Goal: Information Seeking & Learning: Learn about a topic

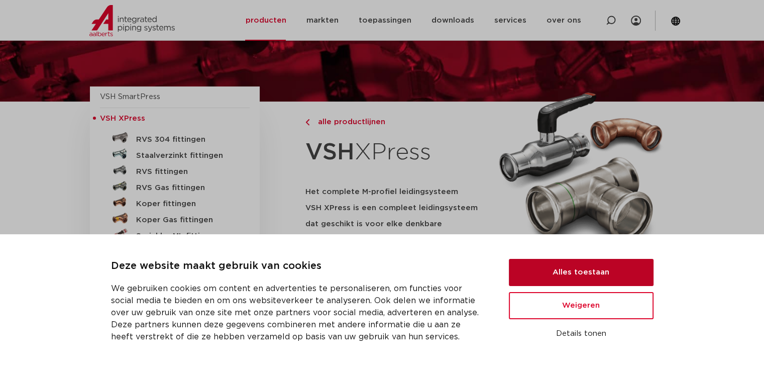
click at [603, 271] on button "Alles toestaan" at bounding box center [581, 272] width 145 height 27
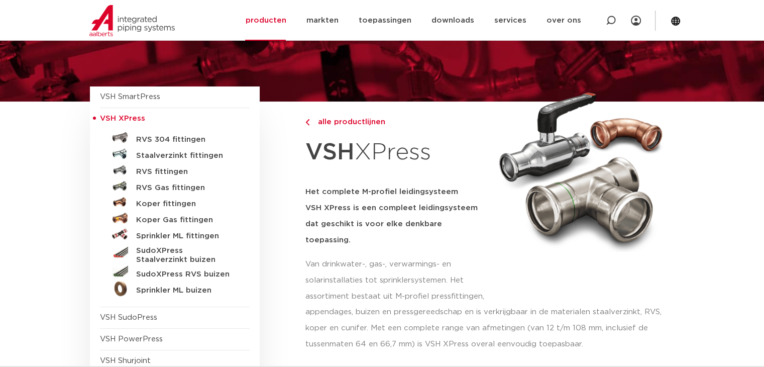
click at [305, 171] on div "alle productlijnen VSH XPress Het complete M-profiel leidingsysteem VSH XPress …" at bounding box center [396, 202] width 182 height 202
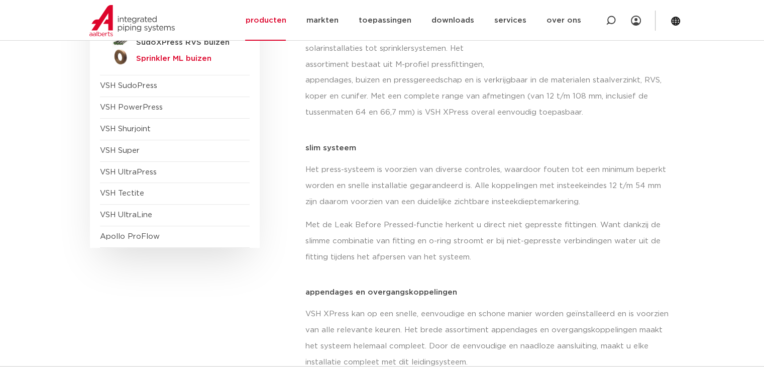
scroll to position [317, 0]
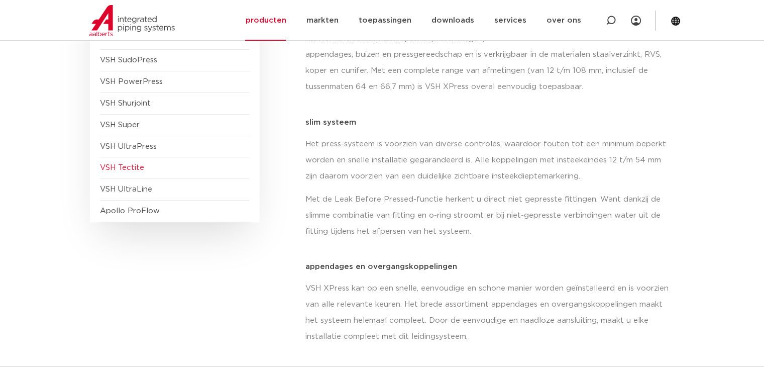
click at [126, 164] on span "VSH Tectite" at bounding box center [122, 168] width 44 height 8
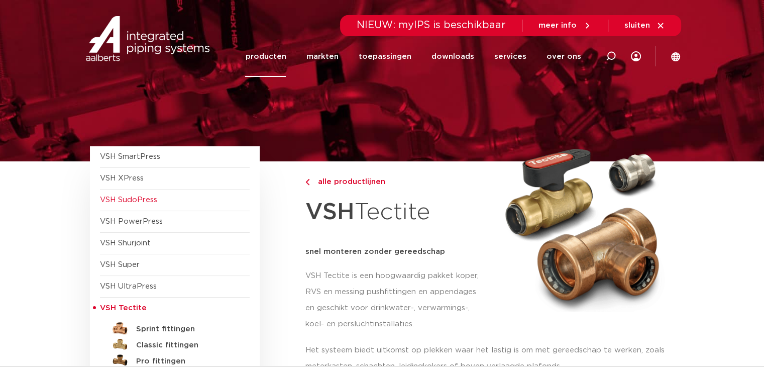
click at [155, 202] on span "VSH SudoPress" at bounding box center [128, 200] width 57 height 8
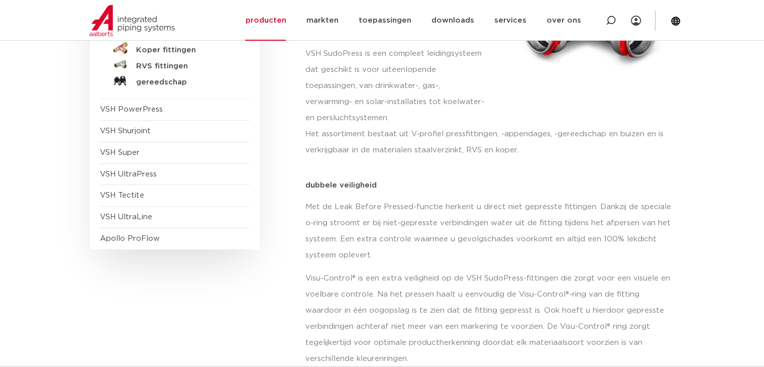
scroll to position [244, 0]
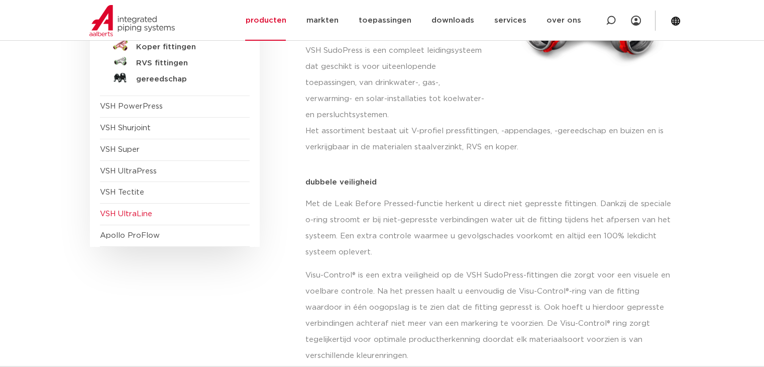
click at [138, 212] on span "VSH UltraLine" at bounding box center [126, 214] width 52 height 8
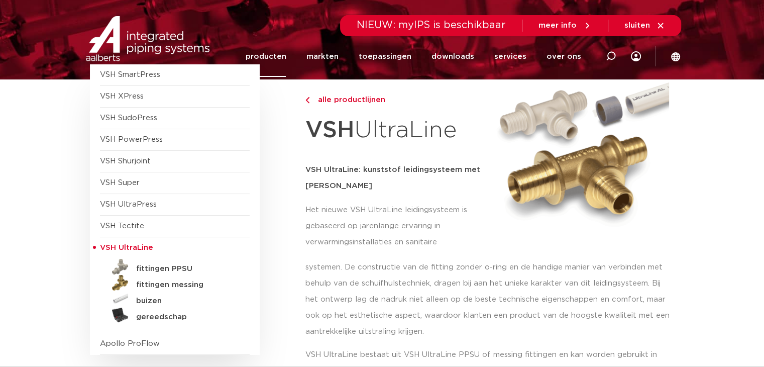
scroll to position [98, 0]
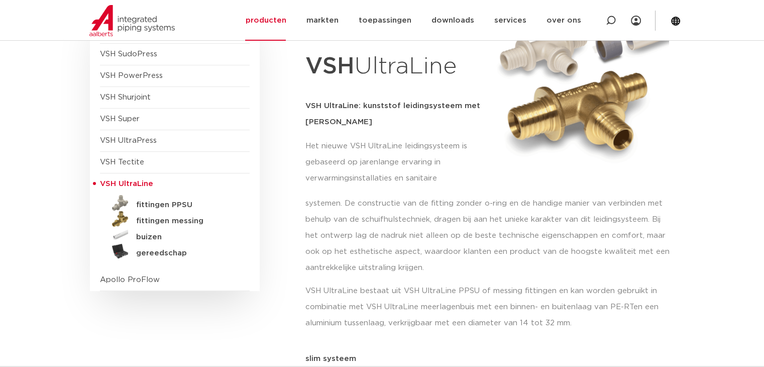
scroll to position [228, 0]
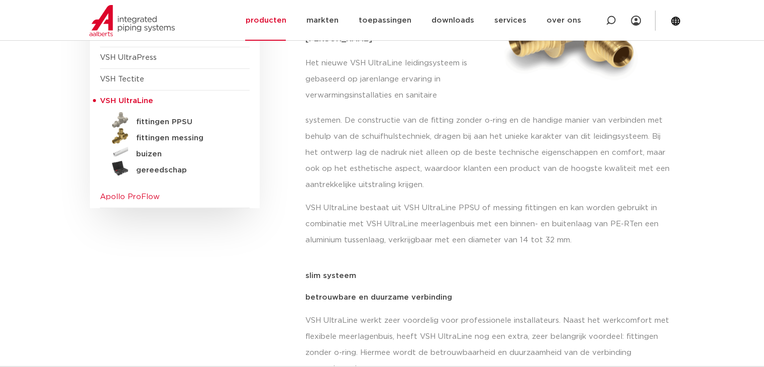
click at [149, 200] on span "Apollo ProFlow" at bounding box center [130, 197] width 60 height 8
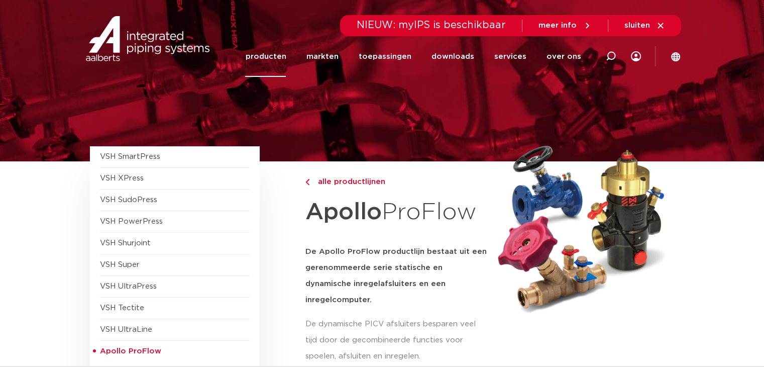
click at [320, 316] on p "De dynamische PICV afsluiters besparen veel tijd door de gecombineerde functies…" at bounding box center [396, 340] width 182 height 48
click at [402, 67] on link "toepassingen" at bounding box center [384, 56] width 53 height 41
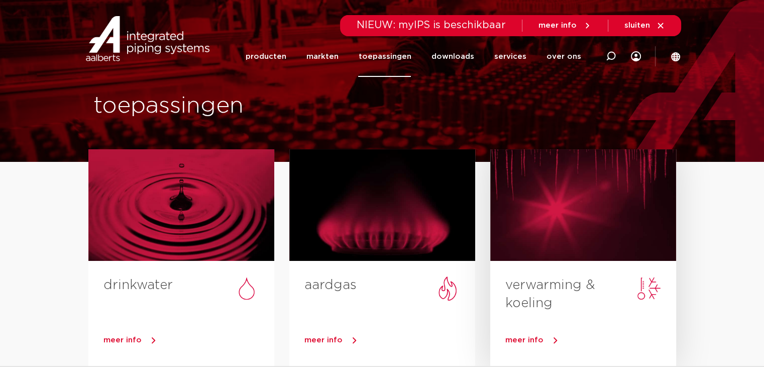
click at [552, 285] on link "verwarming & koeling" at bounding box center [550, 293] width 90 height 31
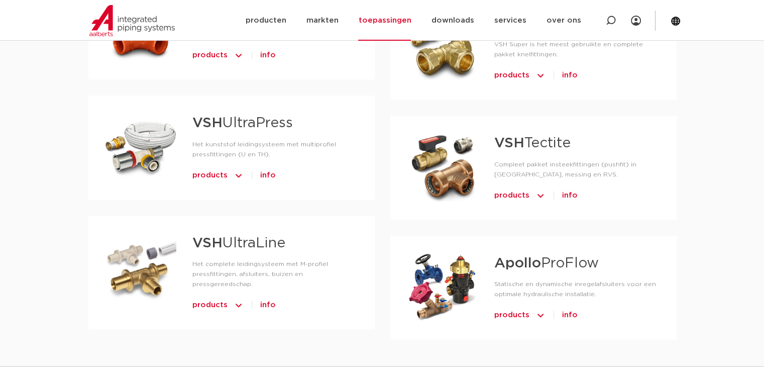
scroll to position [1089, 0]
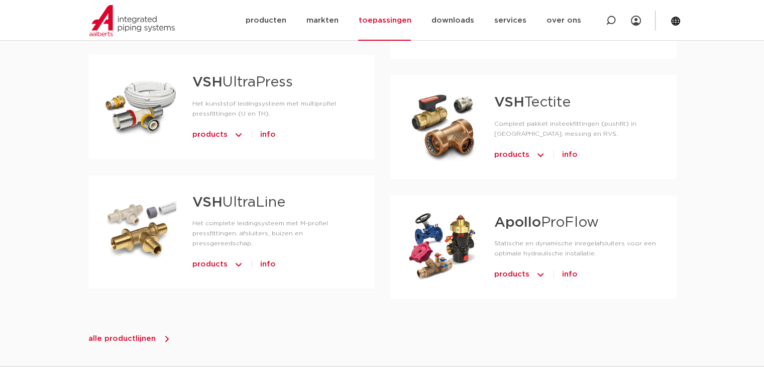
click at [114, 330] on div "alle productlijnen" at bounding box center [381, 338] width 587 height 16
click at [121, 334] on span "alle productlijnen" at bounding box center [121, 338] width 67 height 8
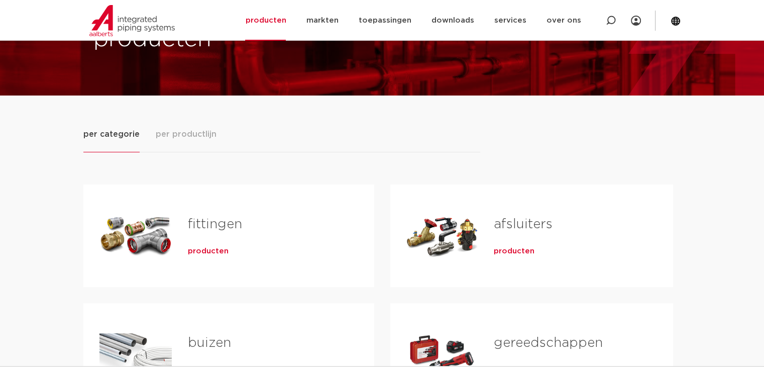
scroll to position [61, 0]
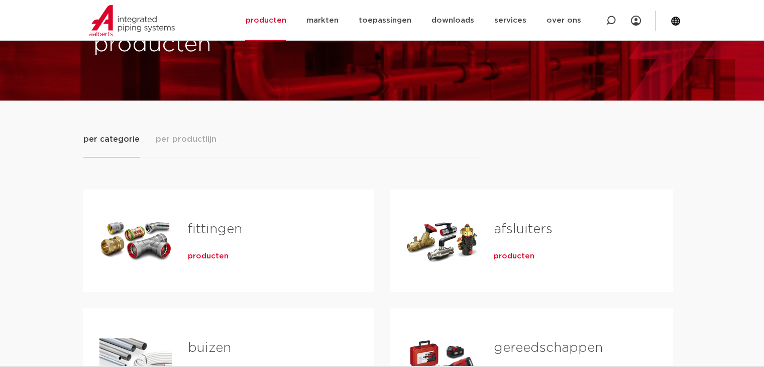
click at [203, 255] on span "producten" at bounding box center [208, 256] width 41 height 10
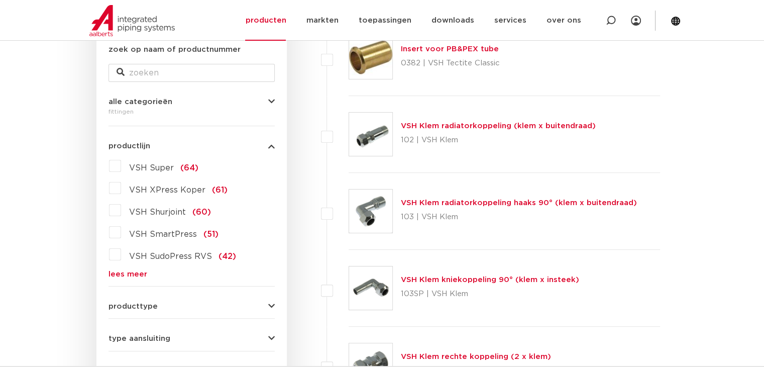
scroll to position [199, 0]
click at [135, 270] on link "lees meer" at bounding box center [191, 274] width 166 height 8
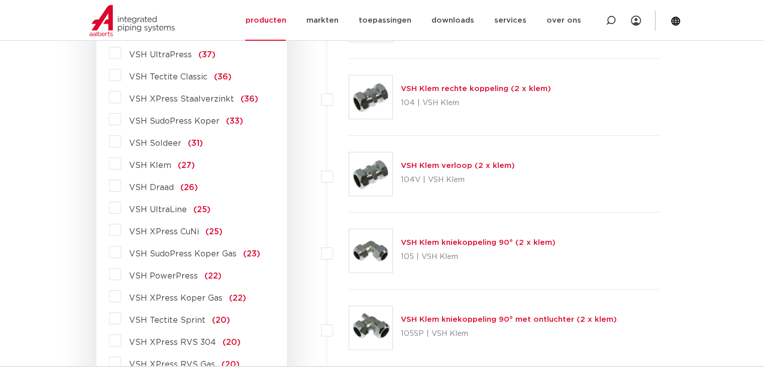
scroll to position [466, 0]
click at [121, 233] on label "VSH XPress CuNi (25)" at bounding box center [171, 229] width 101 height 16
click at [0, 0] on input "VSH XPress CuNi (25)" at bounding box center [0, 0] width 0 height 0
